Goal: Task Accomplishment & Management: Manage account settings

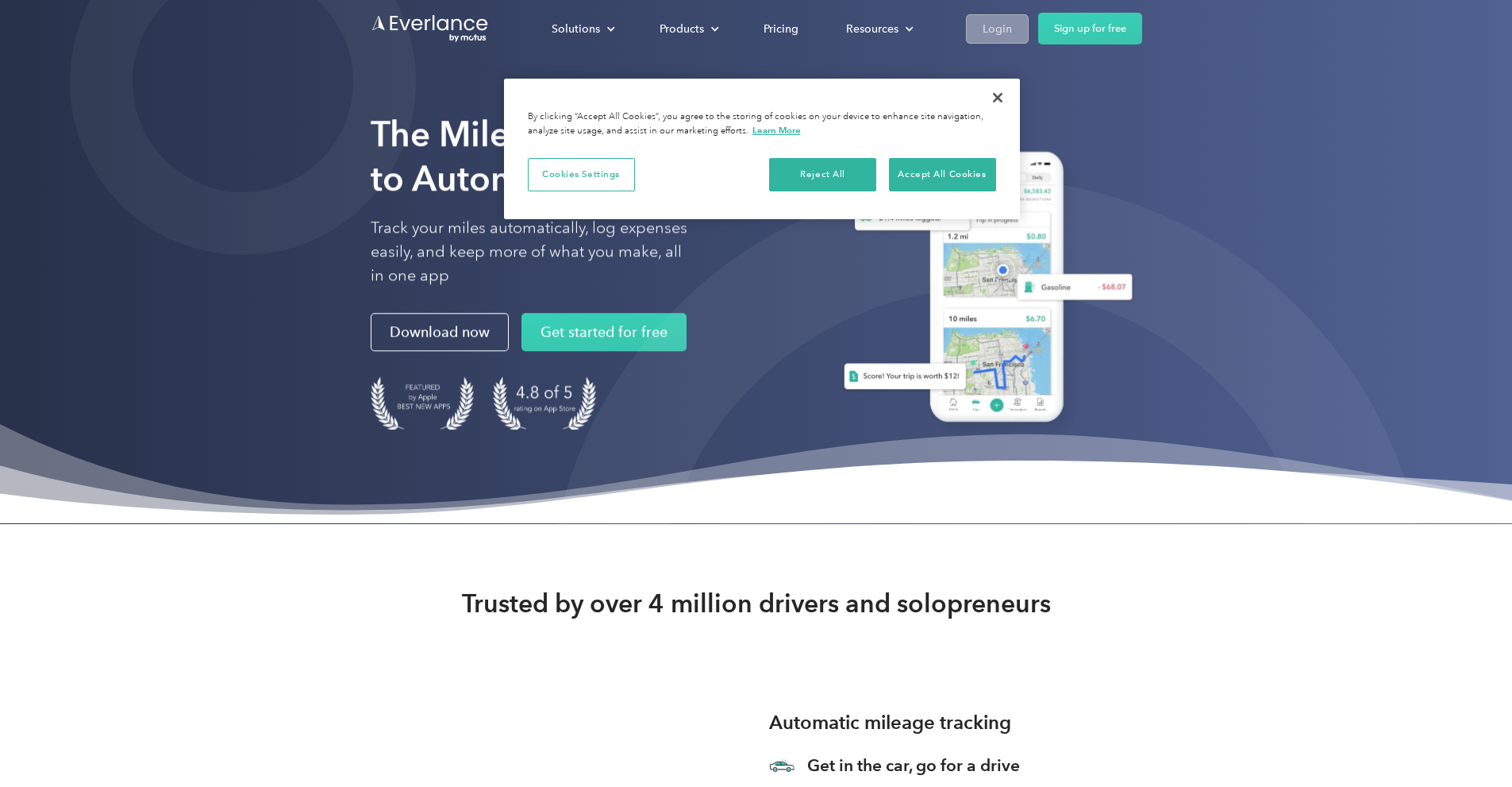
click at [1012, 32] on div "Login" at bounding box center [998, 29] width 30 height 20
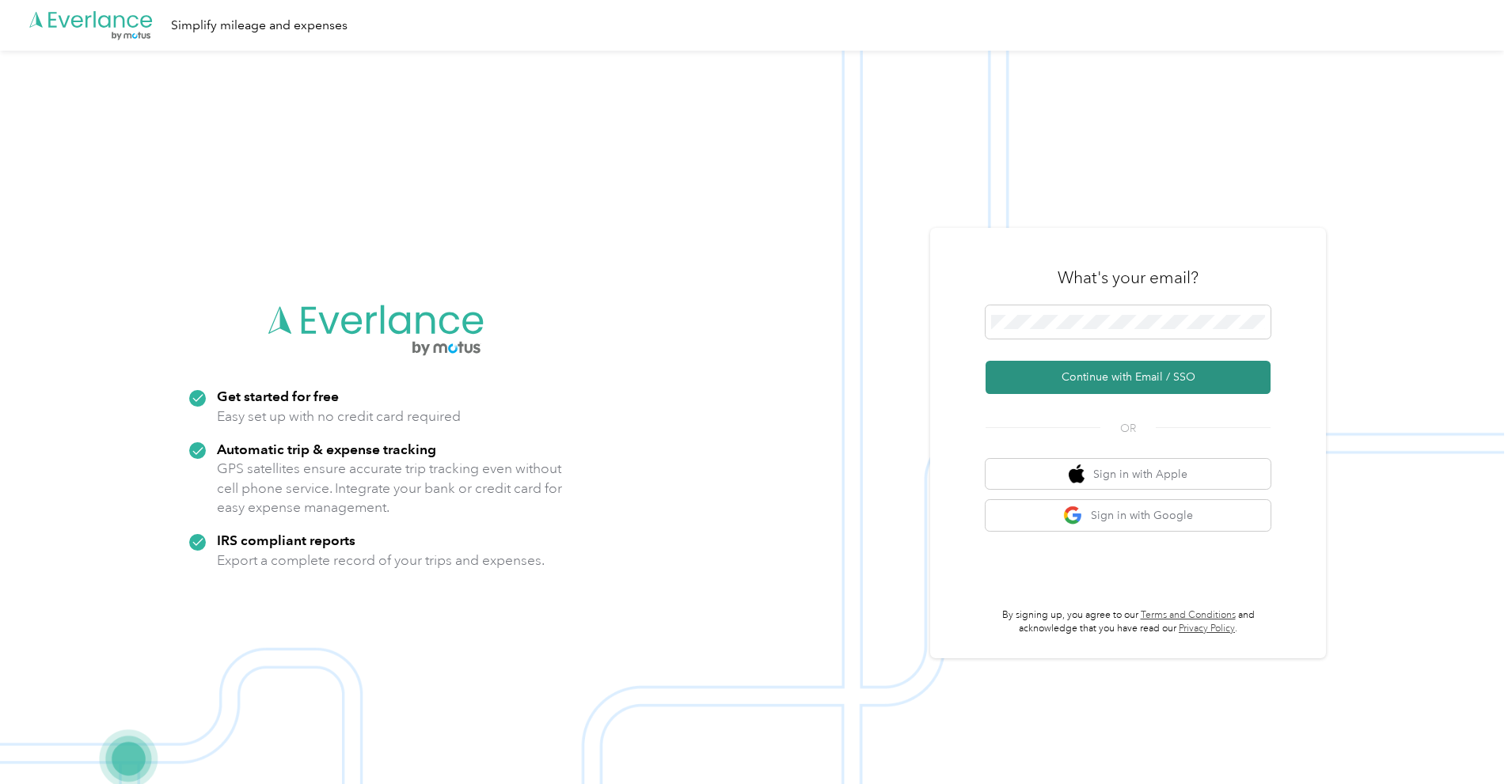
click at [1092, 371] on button "Continue with Email / SSO" at bounding box center [1128, 377] width 285 height 33
click at [1078, 377] on button "Continue with Email / SSO" at bounding box center [1128, 377] width 285 height 33
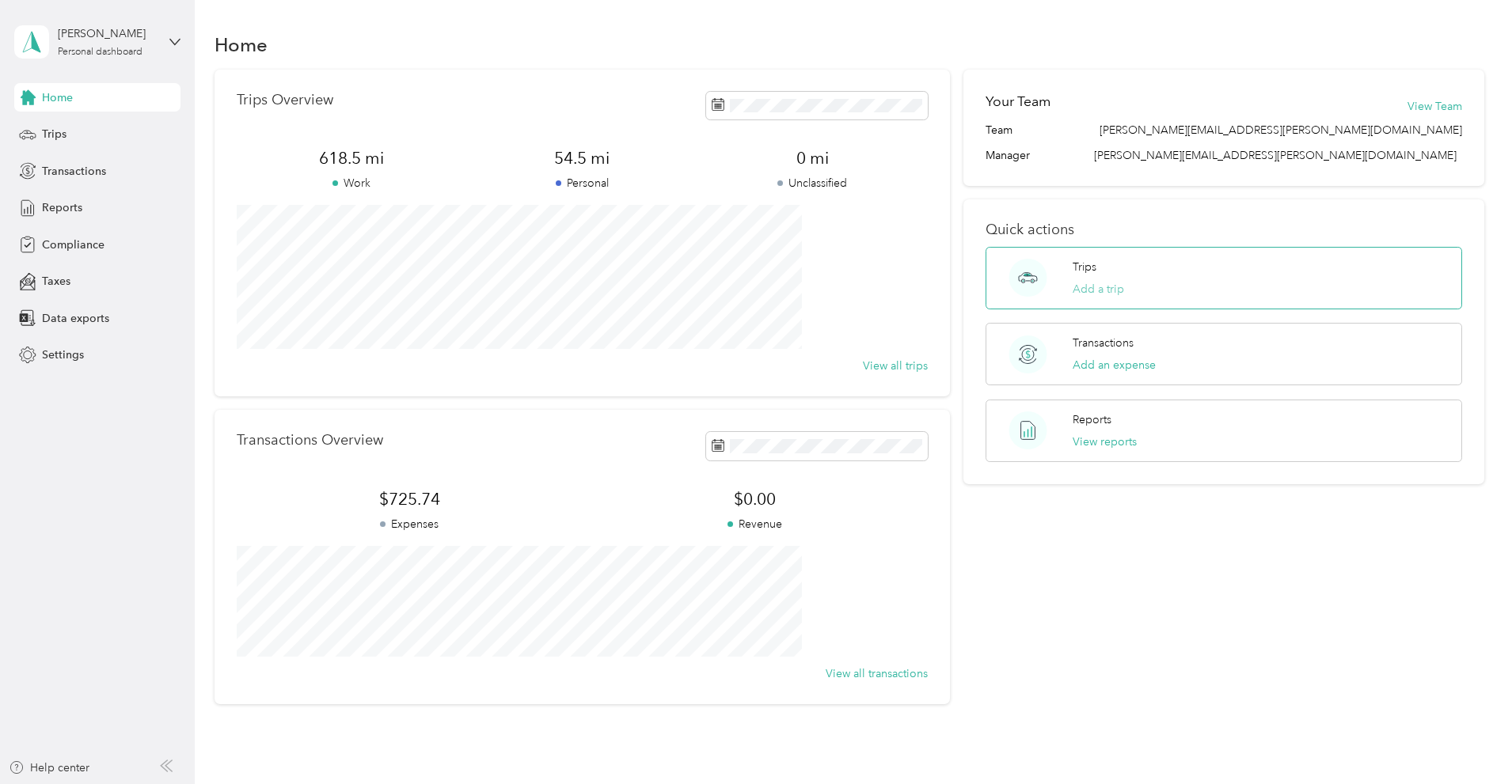
click at [1072, 287] on button "Add a trip" at bounding box center [1098, 289] width 52 height 16
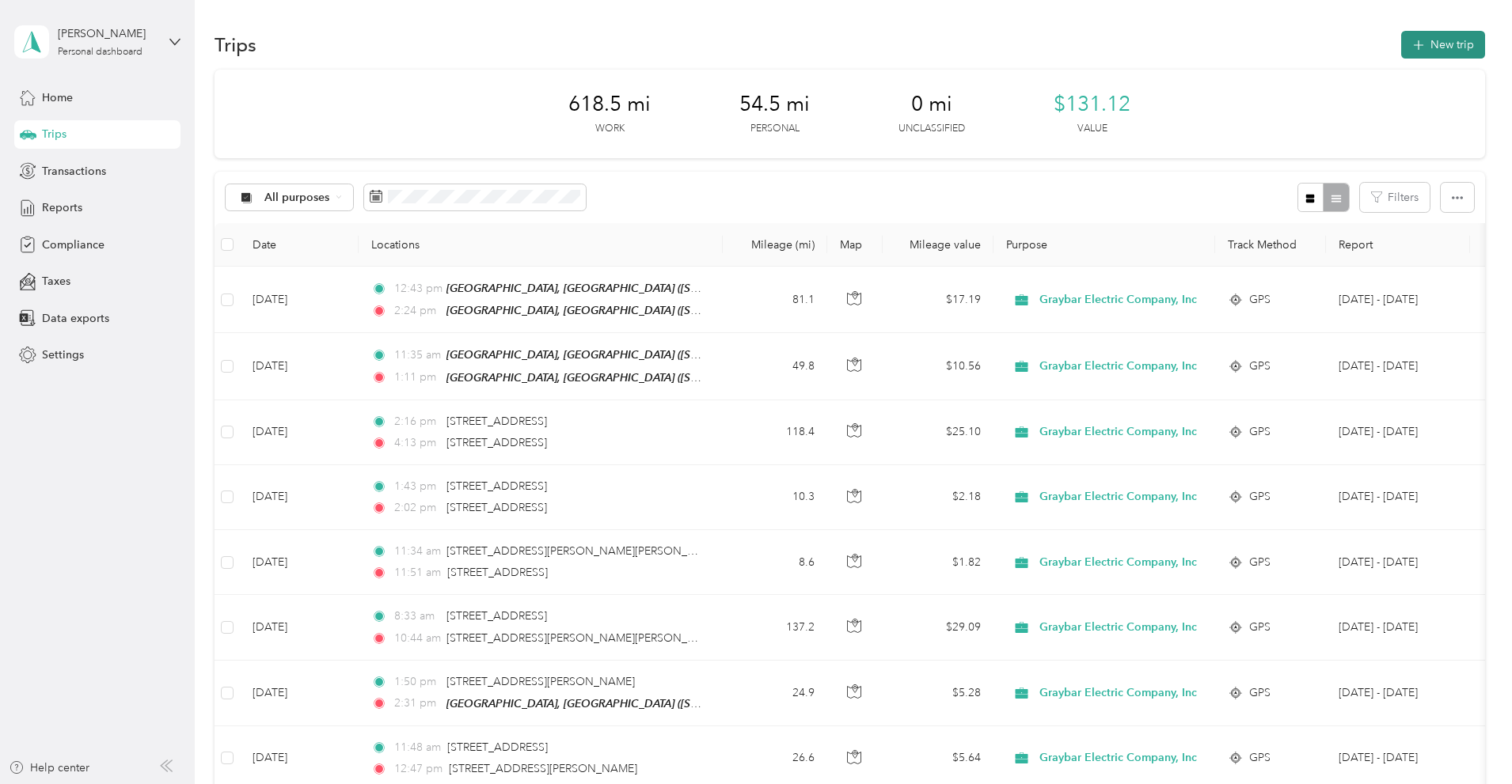
click at [1401, 51] on button "New trip" at bounding box center [1443, 45] width 84 height 28
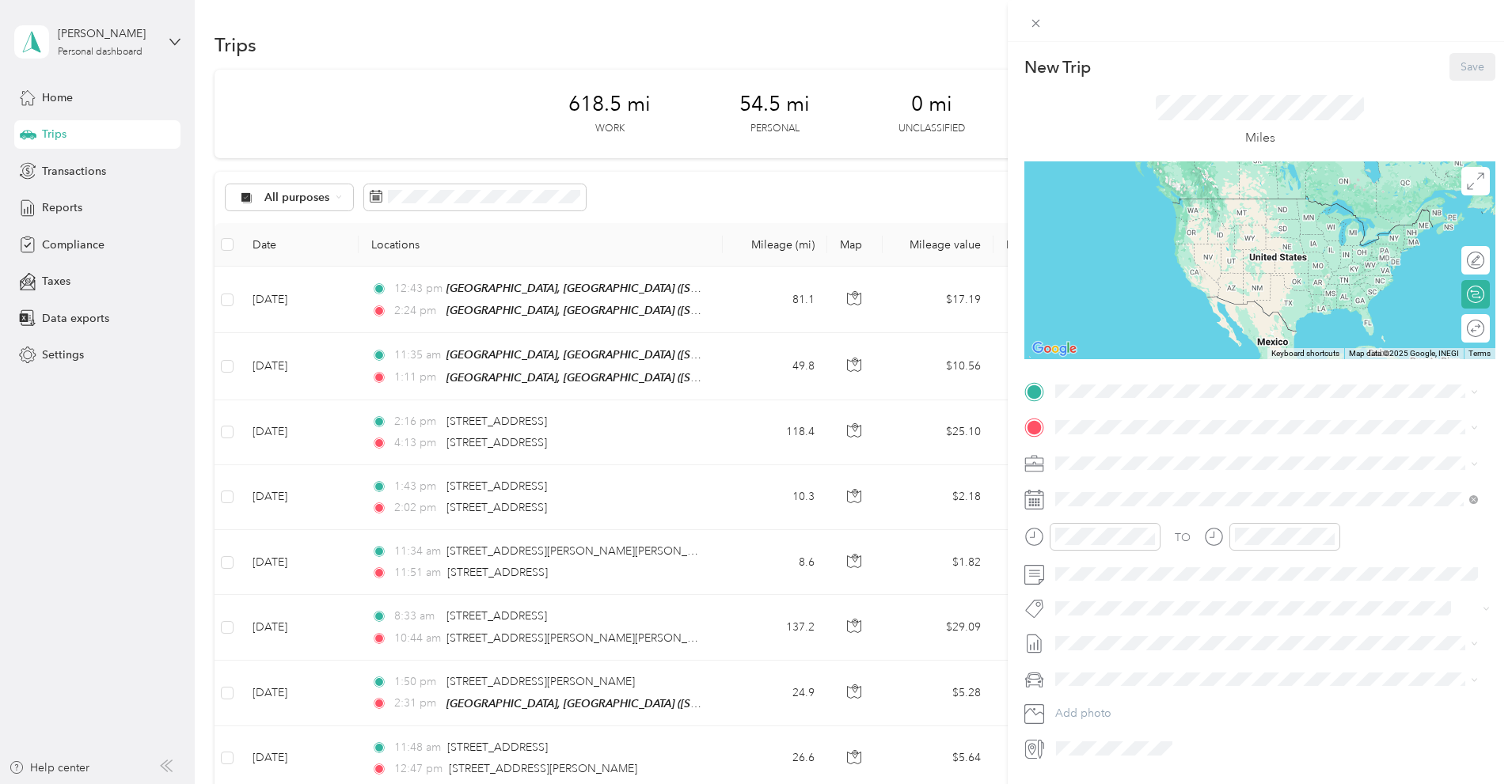
click at [160, 339] on div "New Trip Save This trip cannot be edited because it is either under review, app…" at bounding box center [756, 392] width 1512 height 784
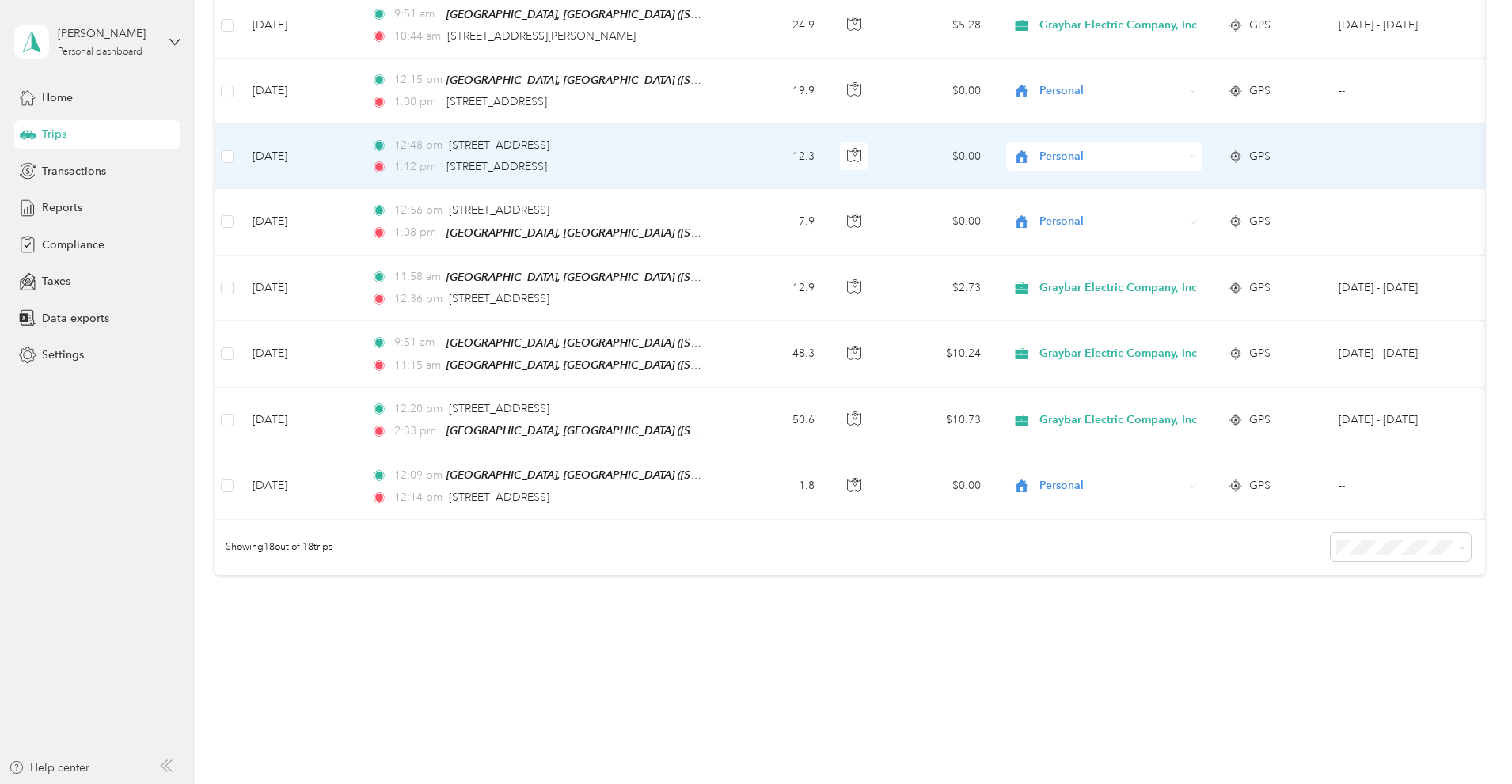
scroll to position [940, 0]
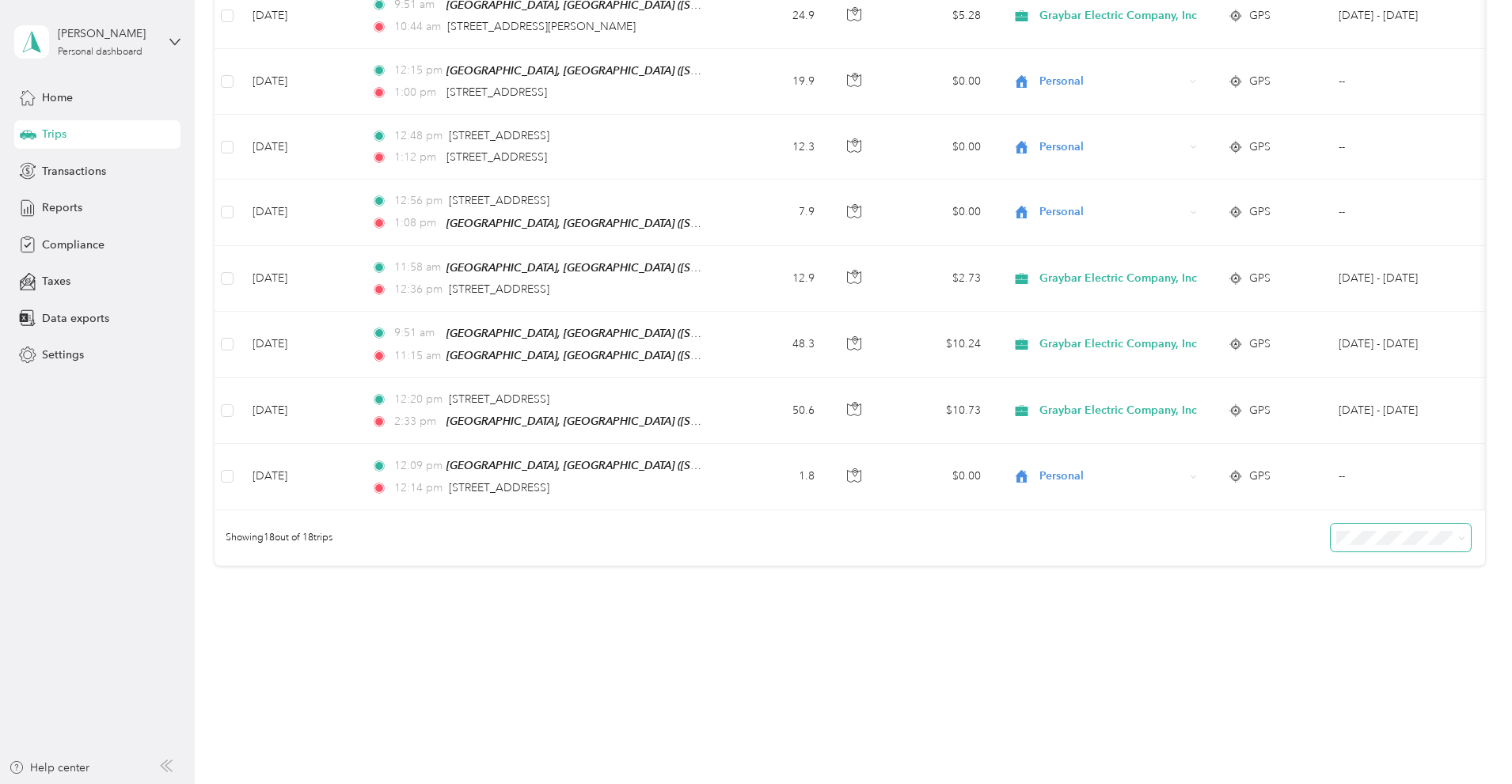
click at [1356, 535] on span at bounding box center [1400, 537] width 140 height 28
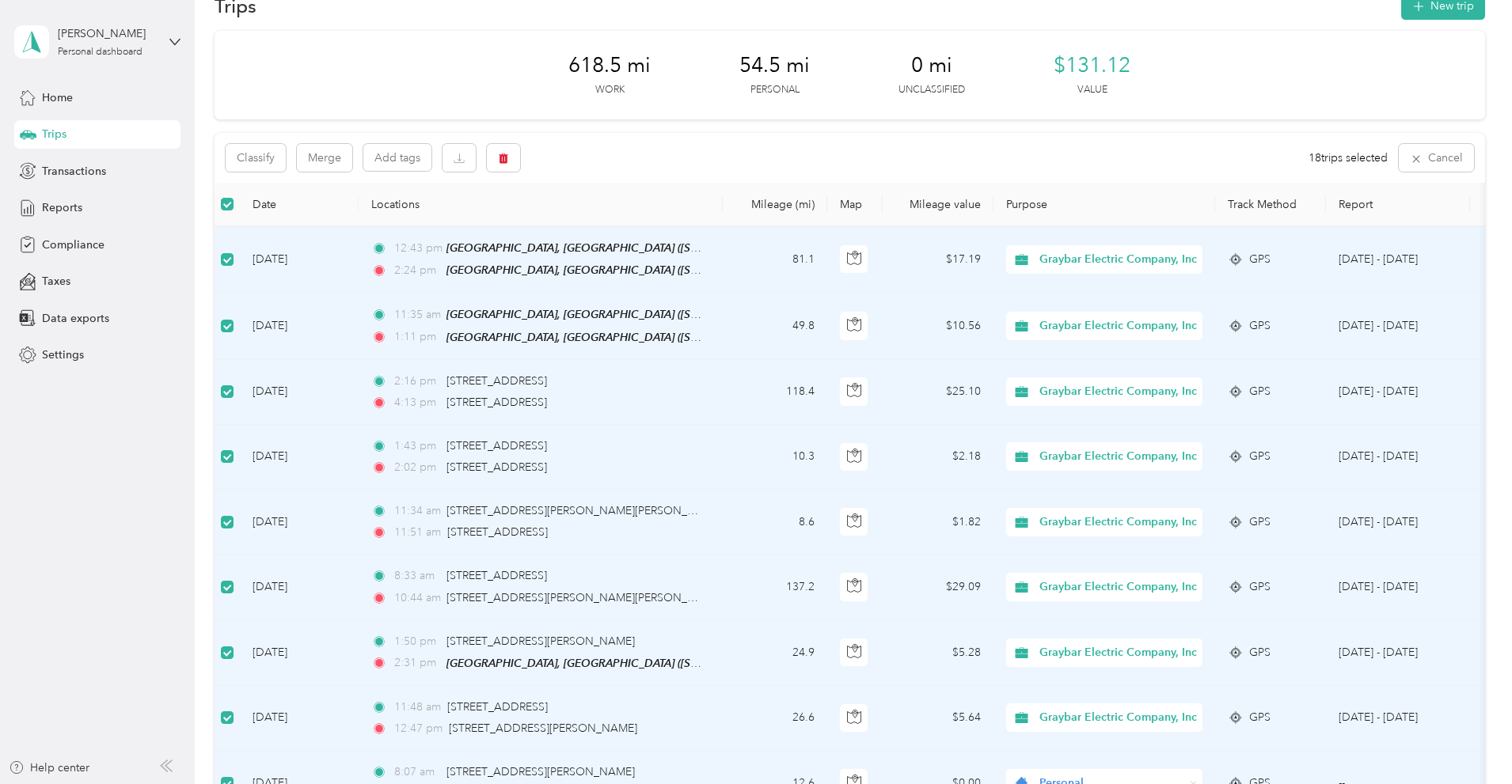
scroll to position [0, 0]
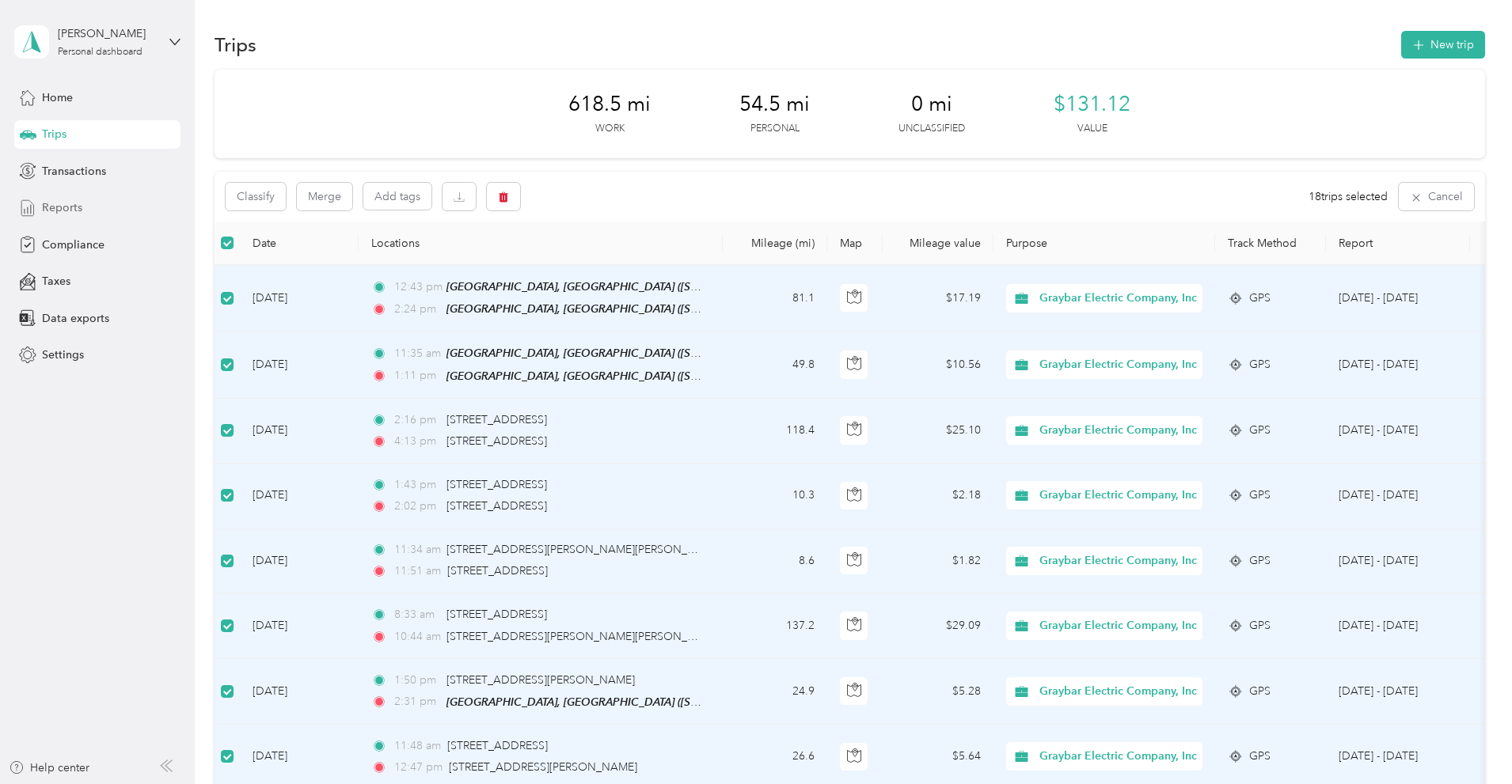
drag, startPoint x: 72, startPoint y: 206, endPoint x: 196, endPoint y: 221, distance: 124.9
click at [72, 206] on span "Reports" at bounding box center [62, 208] width 40 height 16
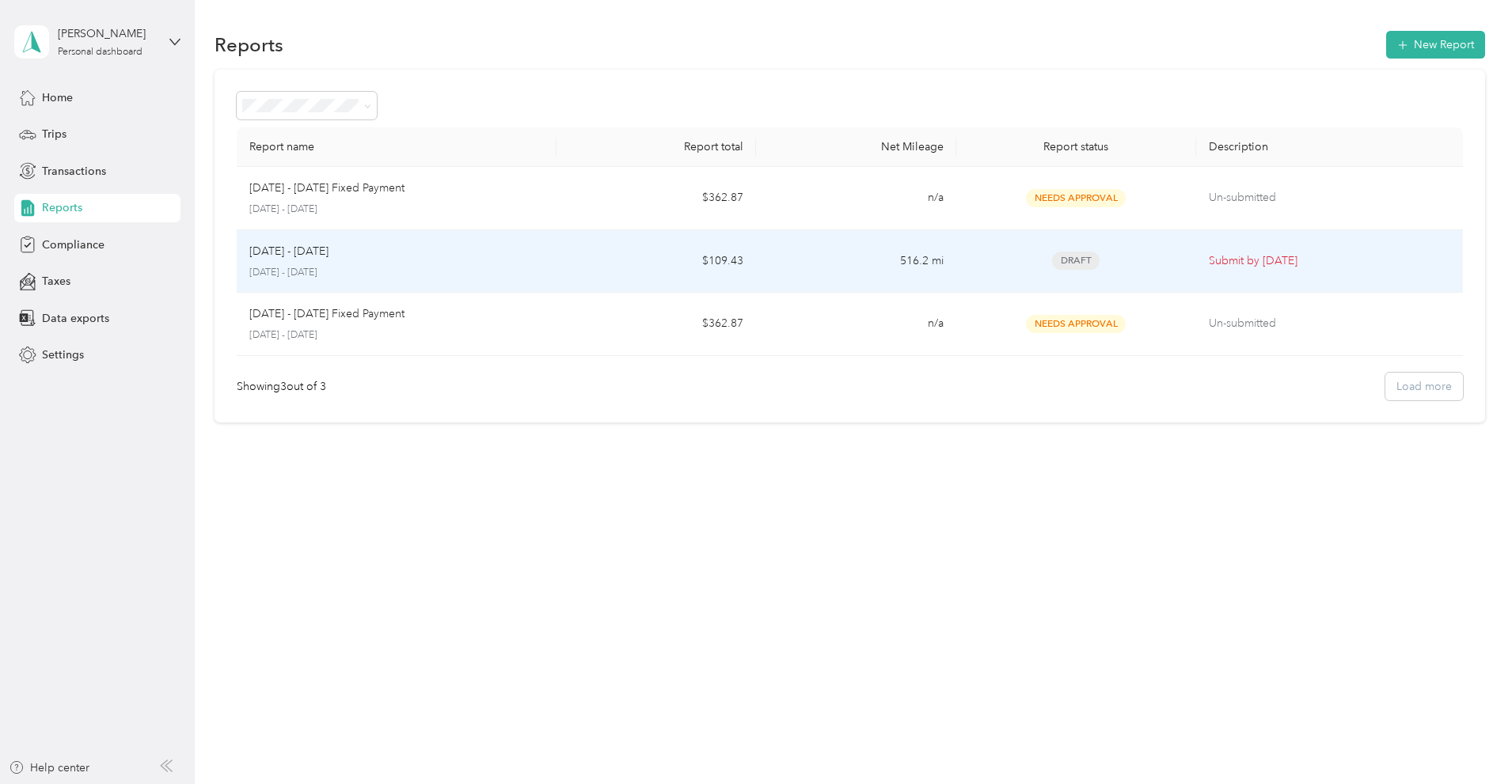
click at [1052, 258] on span "Draft" at bounding box center [1075, 261] width 48 height 18
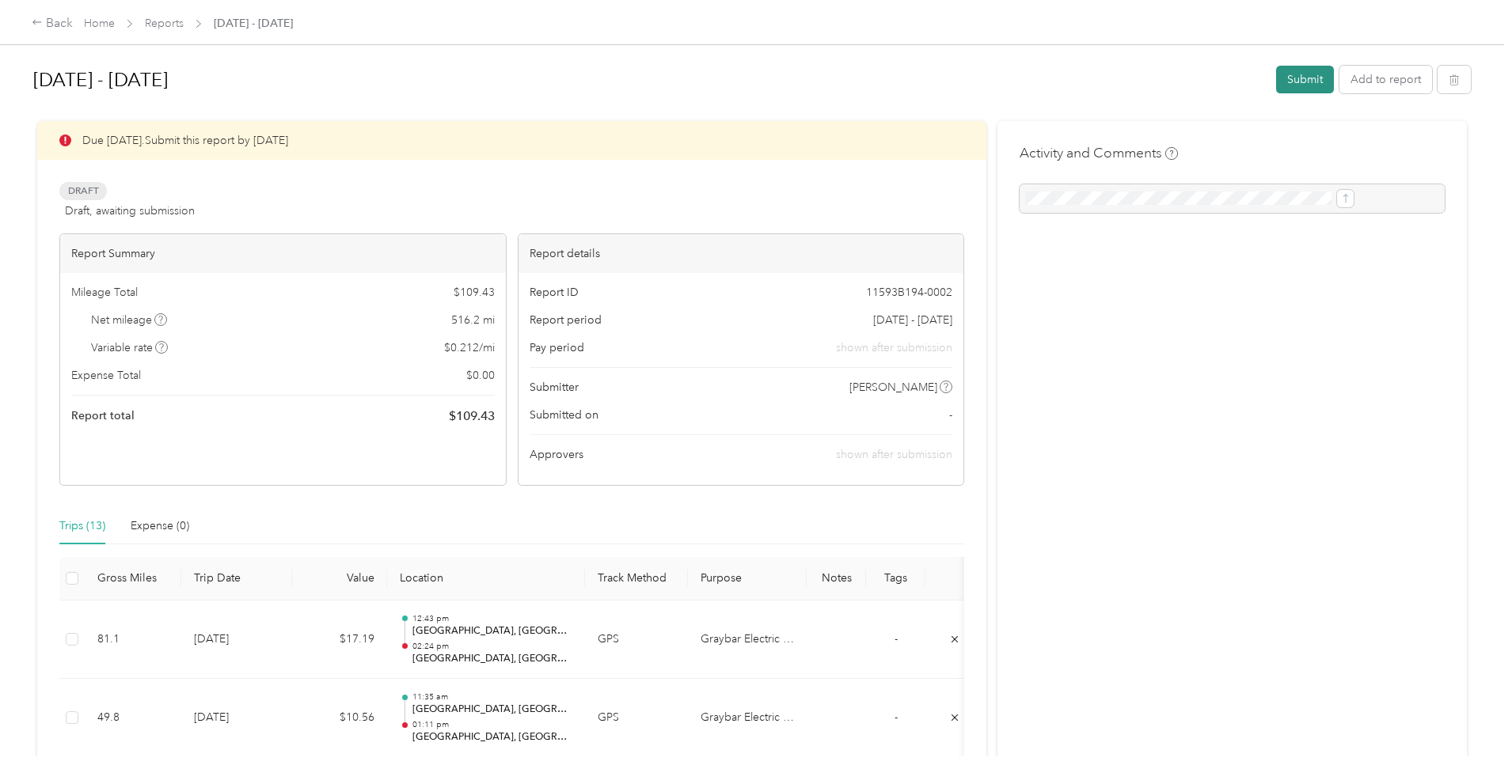
click at [1276, 77] on button "Submit" at bounding box center [1305, 80] width 58 height 28
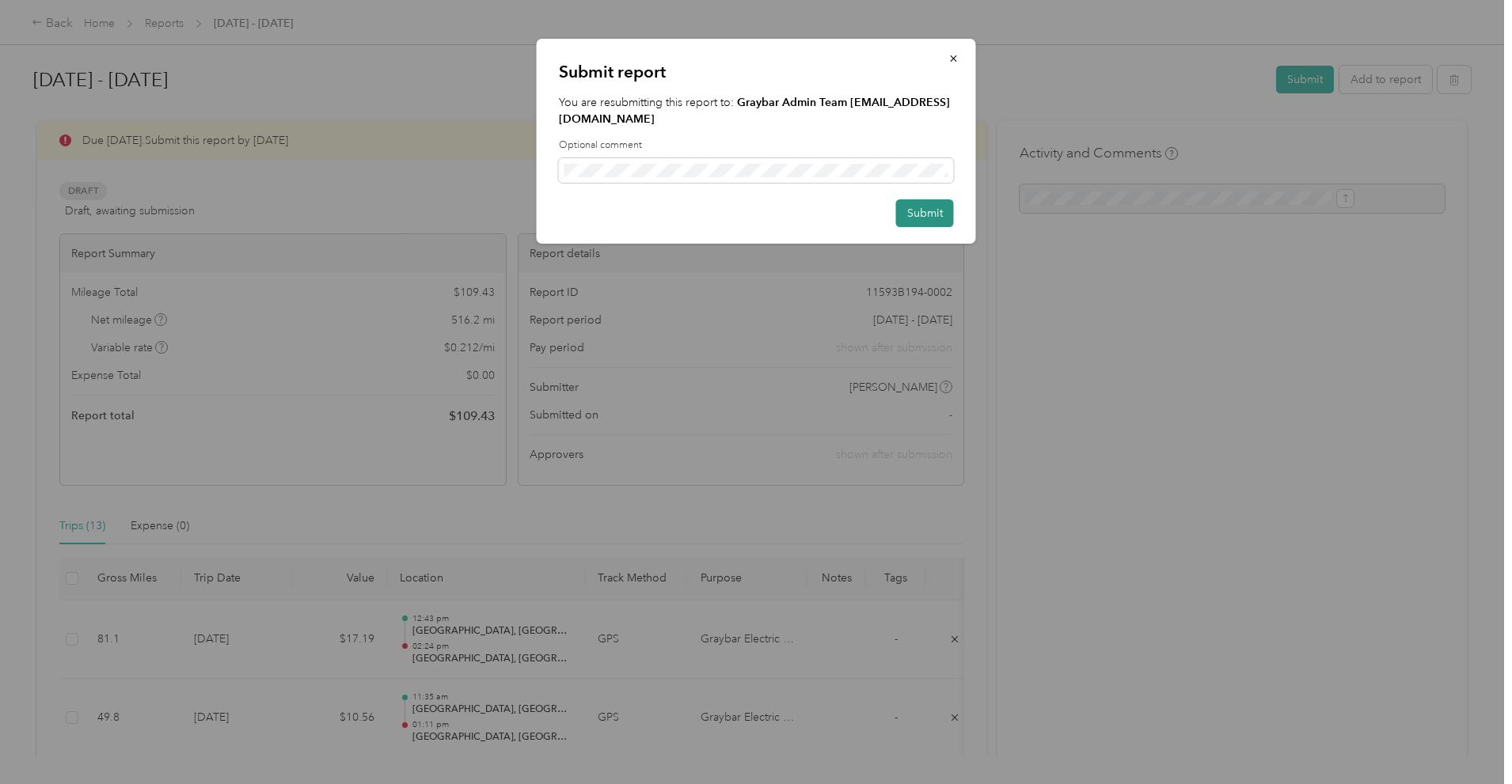
click at [918, 200] on button "Submit" at bounding box center [925, 214] width 58 height 28
